Goal: Find contact information

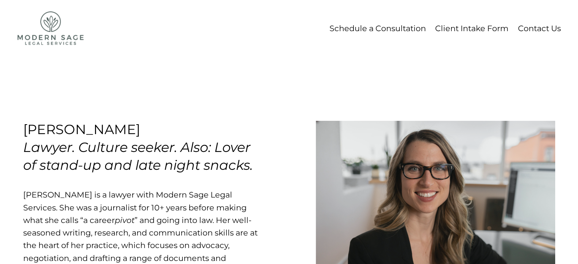
click at [530, 28] on link "Contact Us" at bounding box center [538, 28] width 43 height 14
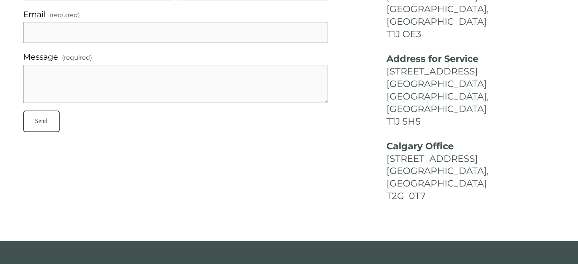
scroll to position [136, 0]
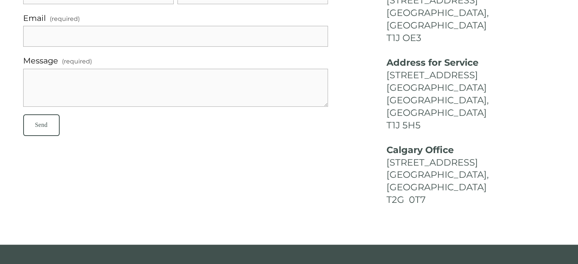
drag, startPoint x: 384, startPoint y: 137, endPoint x: 516, endPoint y: 141, distance: 131.5
click at [516, 141] on div "Phone: [PHONE_NUMBER] Lethbridge Office [STREET_ADDRESS] Address for [GEOGRAPHI…" at bounding box center [470, 82] width 182 height 250
copy h4 "[STREET_ADDRESS]"
